Goal: Information Seeking & Learning: Find specific page/section

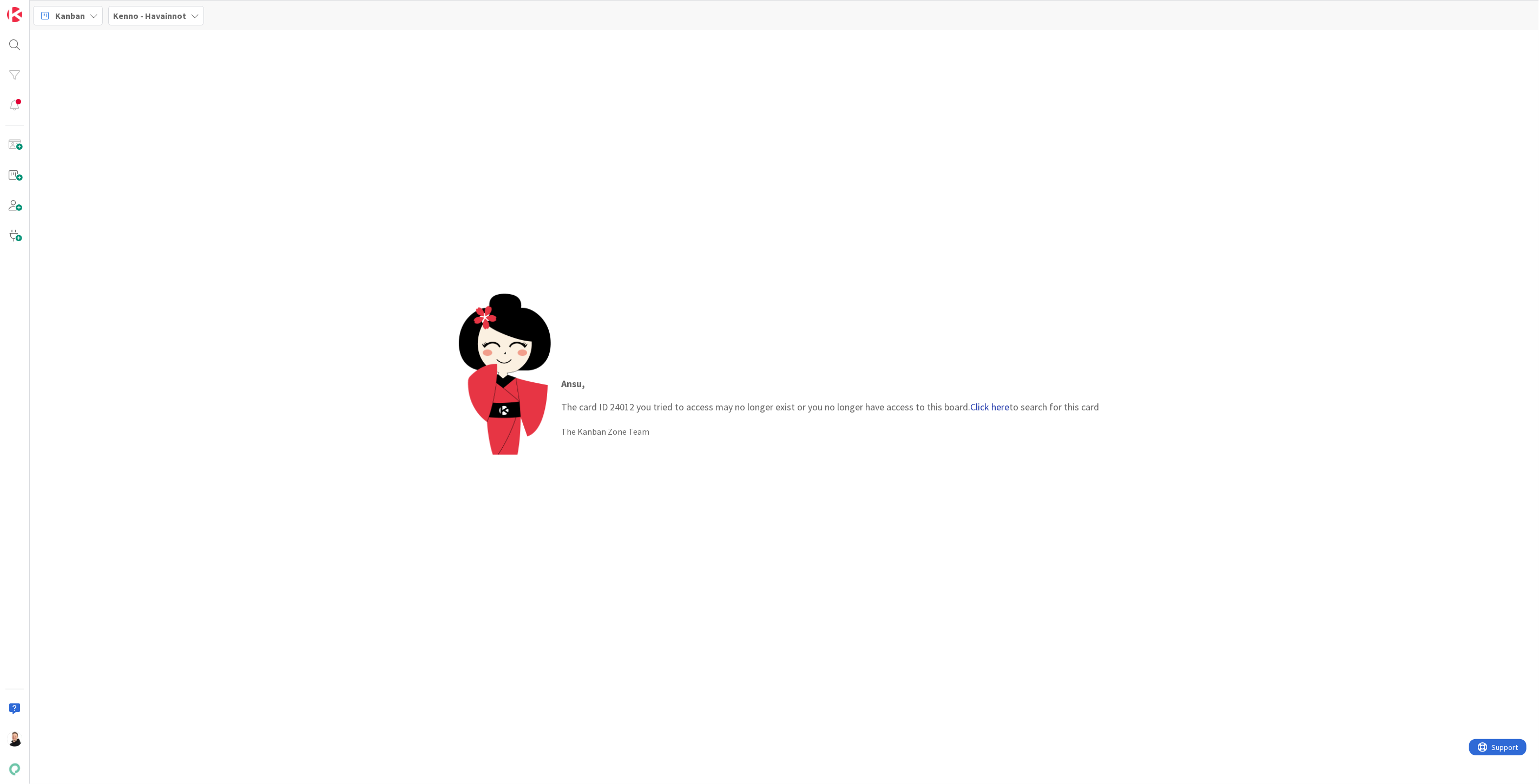
click at [999, 412] on link "Click here" at bounding box center [990, 407] width 39 height 12
click at [113, 87] on div "Kenno - Kehitys › Devissä" at bounding box center [133, 84] width 165 height 10
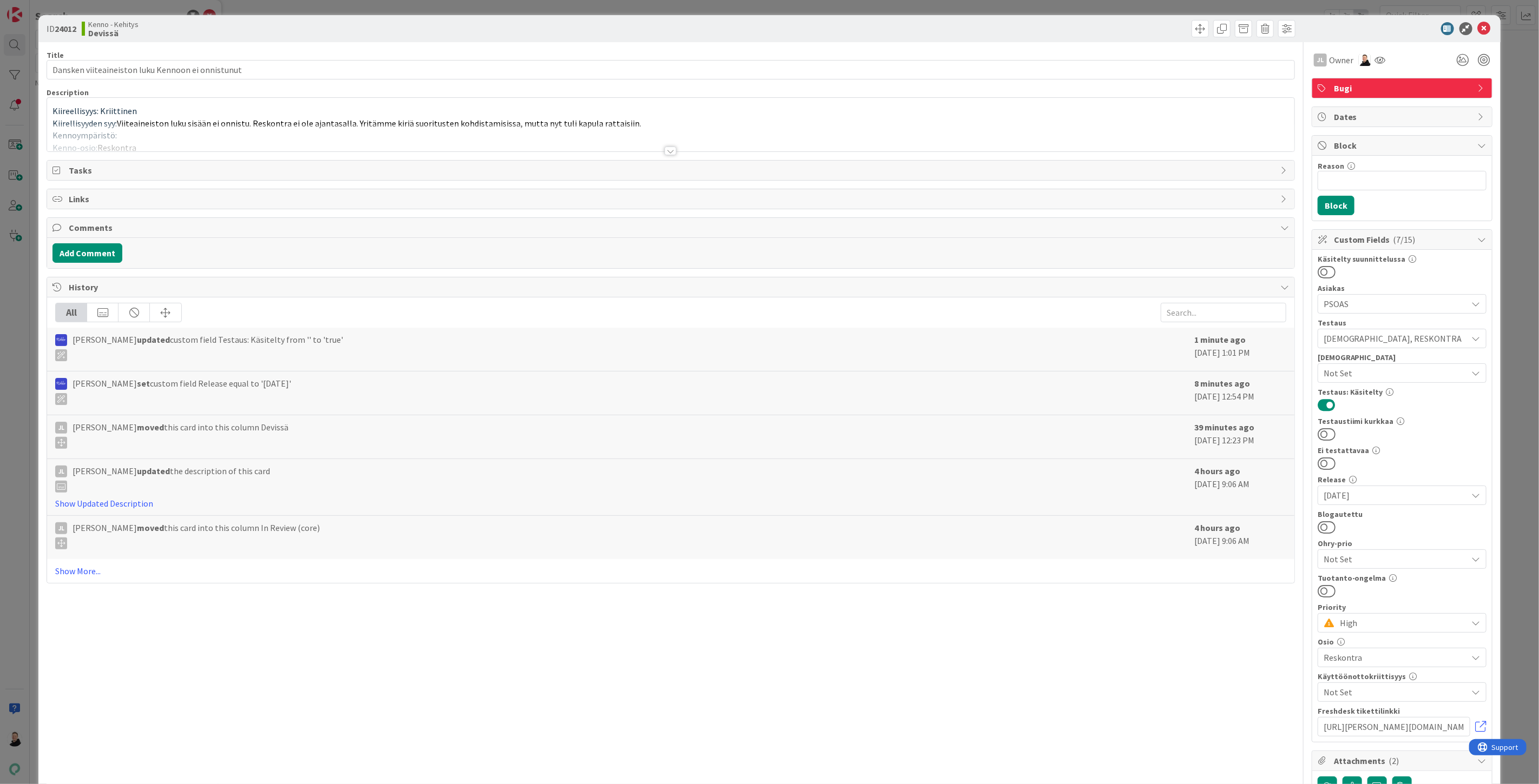
click at [665, 149] on div at bounding box center [671, 151] width 12 height 9
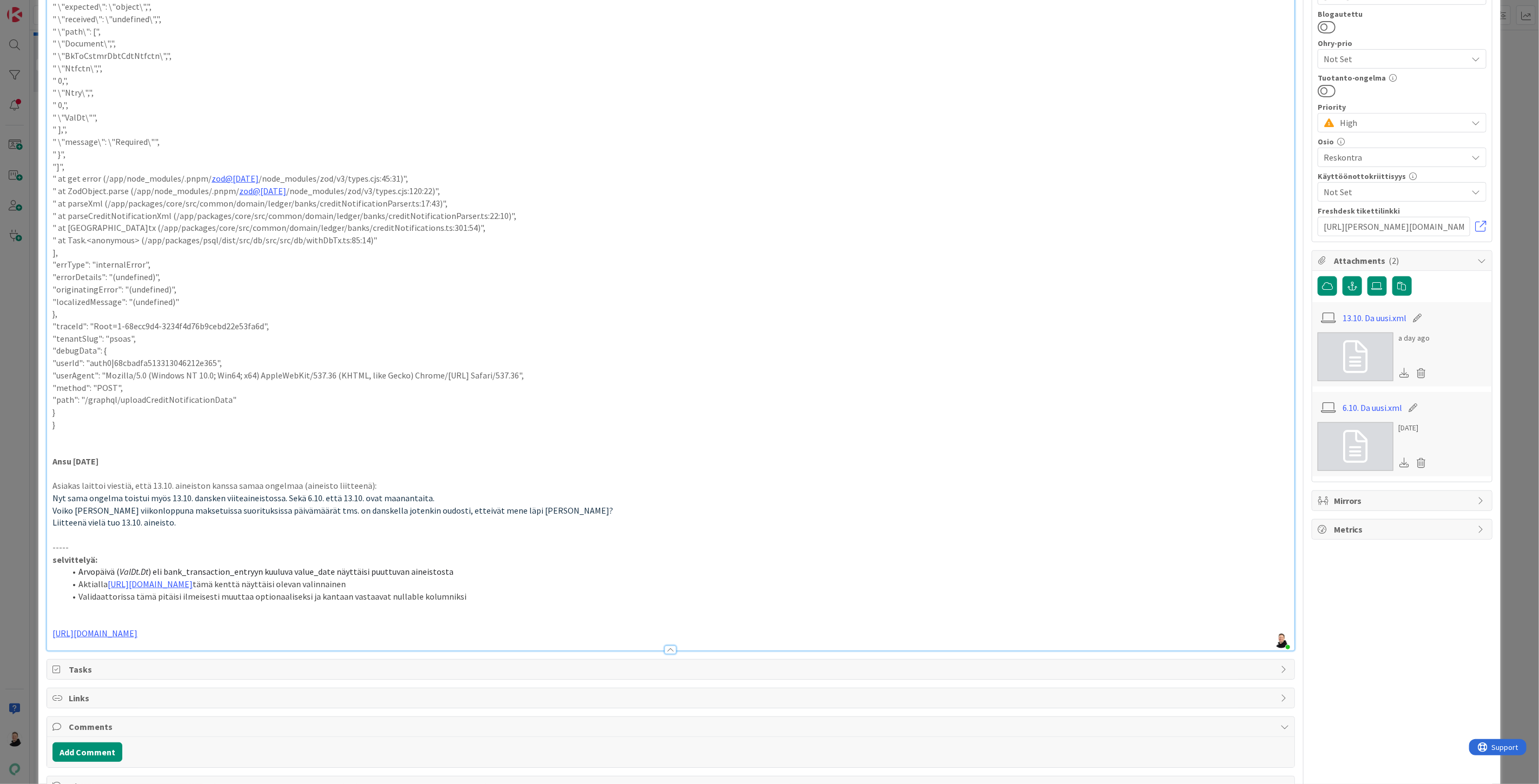
scroll to position [646, 0]
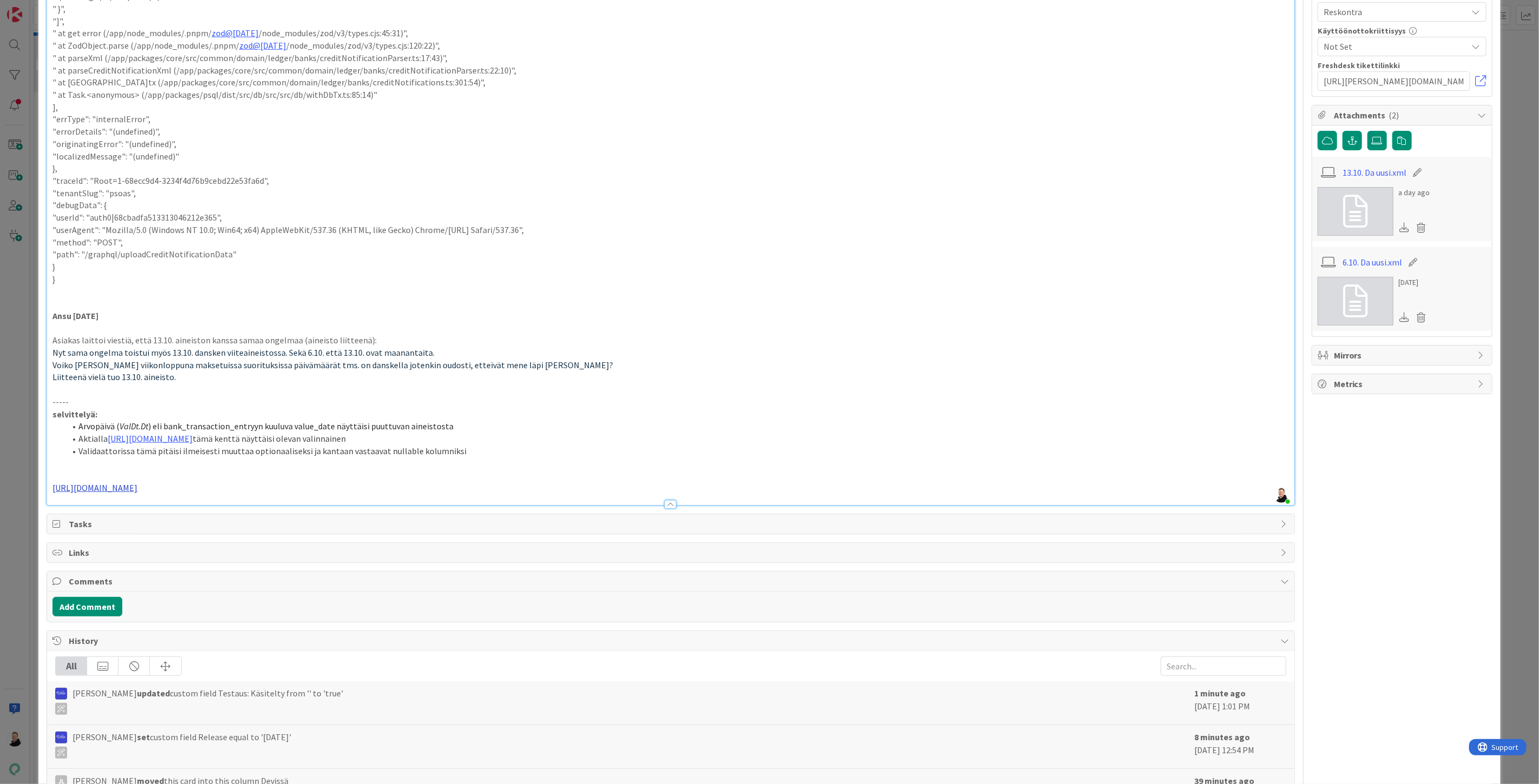
click at [137, 488] on link "[URL][DOMAIN_NAME]" at bounding box center [95, 488] width 85 height 11
click at [115, 507] on link "[URL][DOMAIN_NAME]" at bounding box center [106, 510] width 74 height 14
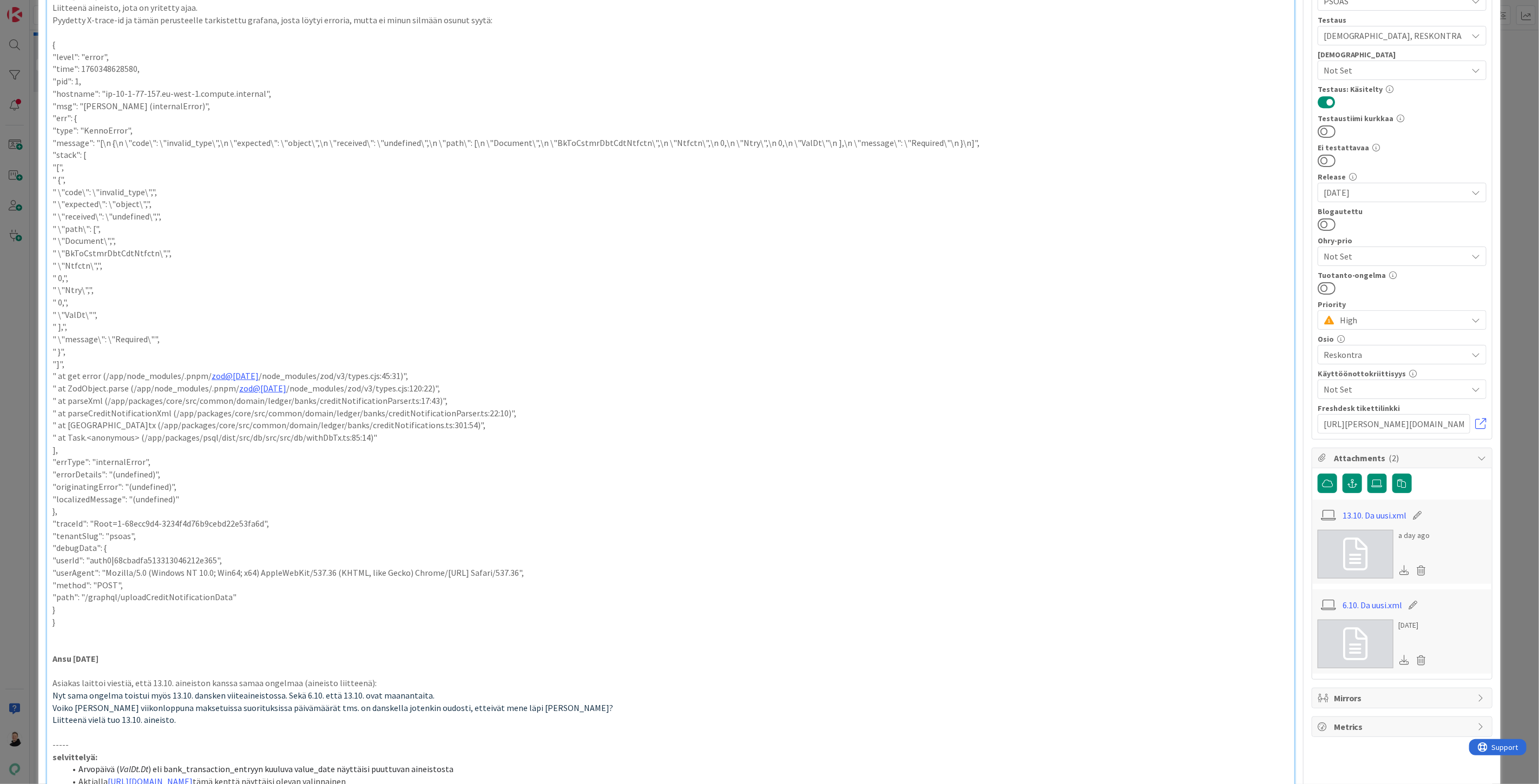
scroll to position [300, 0]
click at [1476, 423] on link at bounding box center [1481, 426] width 11 height 11
